Goal: Navigation & Orientation: Find specific page/section

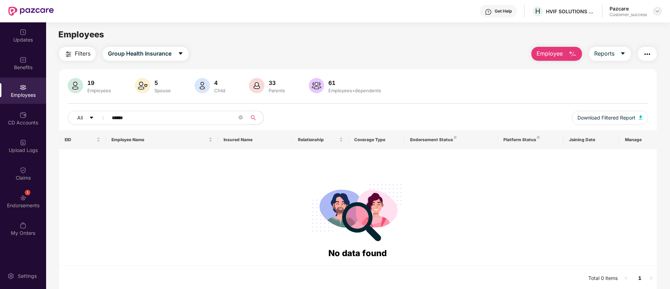
click at [659, 13] on img at bounding box center [658, 11] width 6 height 6
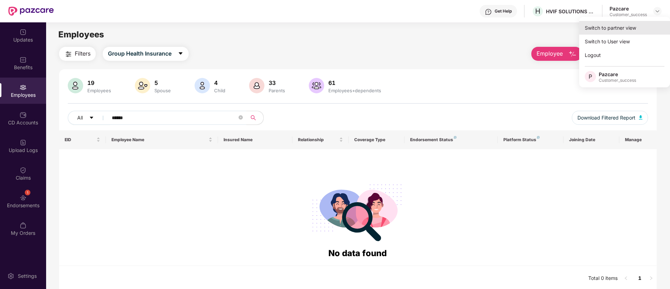
click at [633, 33] on div "Switch to partner view" at bounding box center [624, 28] width 91 height 14
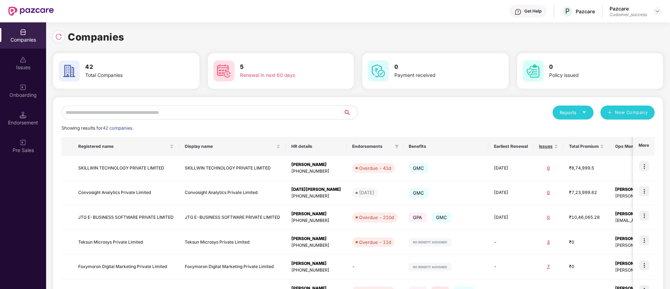
click at [169, 111] on input "text" at bounding box center [202, 112] width 282 height 14
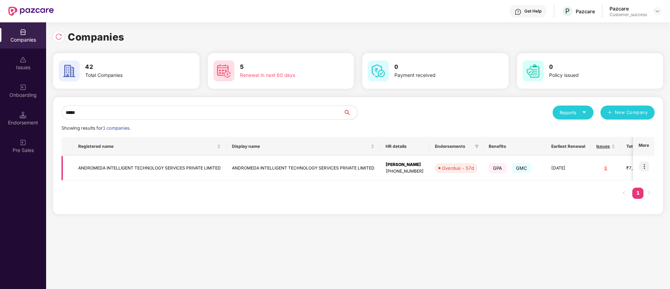
type input "*****"
click at [645, 169] on img at bounding box center [644, 166] width 10 height 10
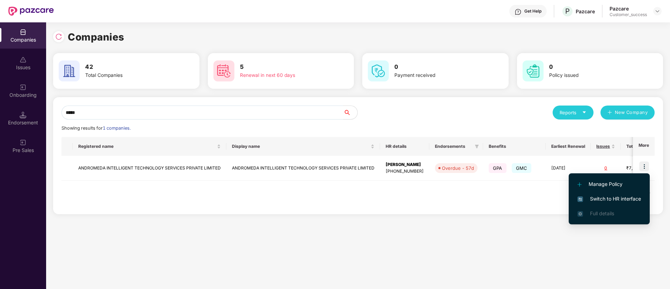
click at [606, 199] on span "Switch to HR interface" at bounding box center [609, 199] width 64 height 8
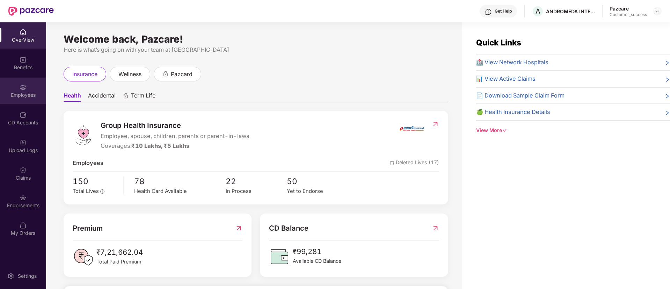
click at [18, 102] on div "Employees" at bounding box center [23, 91] width 46 height 26
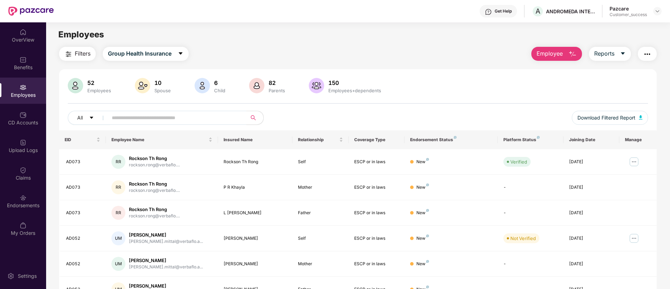
click at [648, 60] on button "button" at bounding box center [647, 54] width 19 height 14
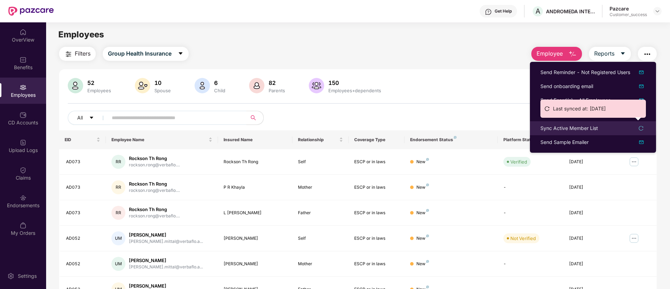
click at [642, 128] on icon "reload" at bounding box center [640, 128] width 5 height 5
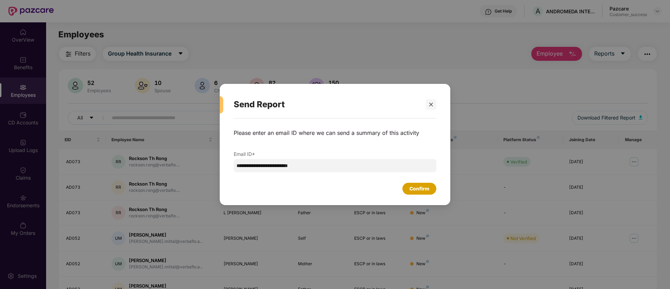
click at [418, 183] on div "Confirm" at bounding box center [419, 189] width 34 height 12
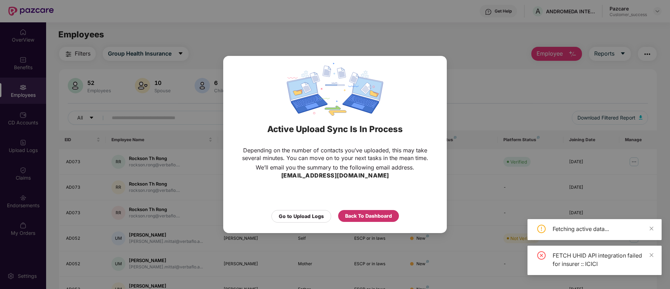
click at [360, 214] on div "Back To Dashboard" at bounding box center [368, 216] width 47 height 8
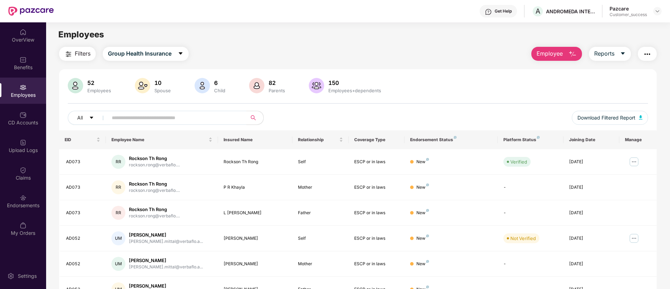
scroll to position [140, 0]
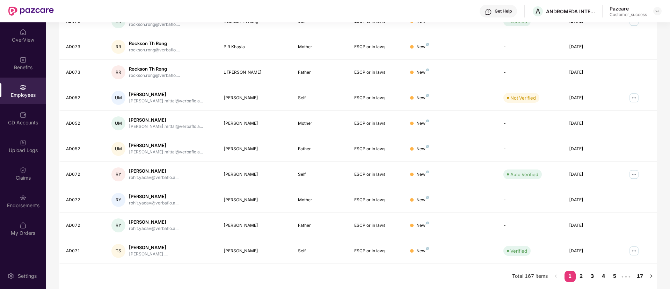
click at [590, 279] on link "3" at bounding box center [592, 276] width 11 height 10
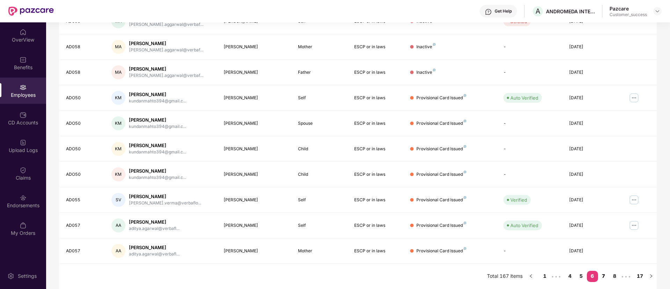
click at [602, 276] on link "7" at bounding box center [603, 276] width 11 height 10
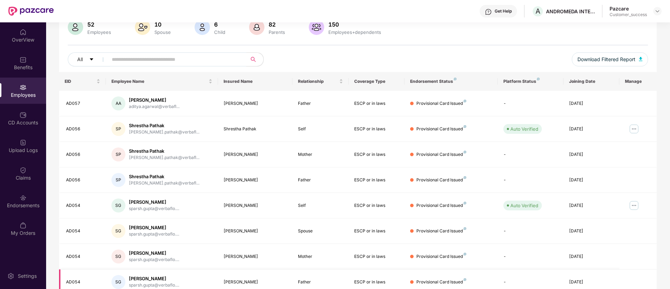
scroll to position [58, 0]
